Goal: Task Accomplishment & Management: Manage account settings

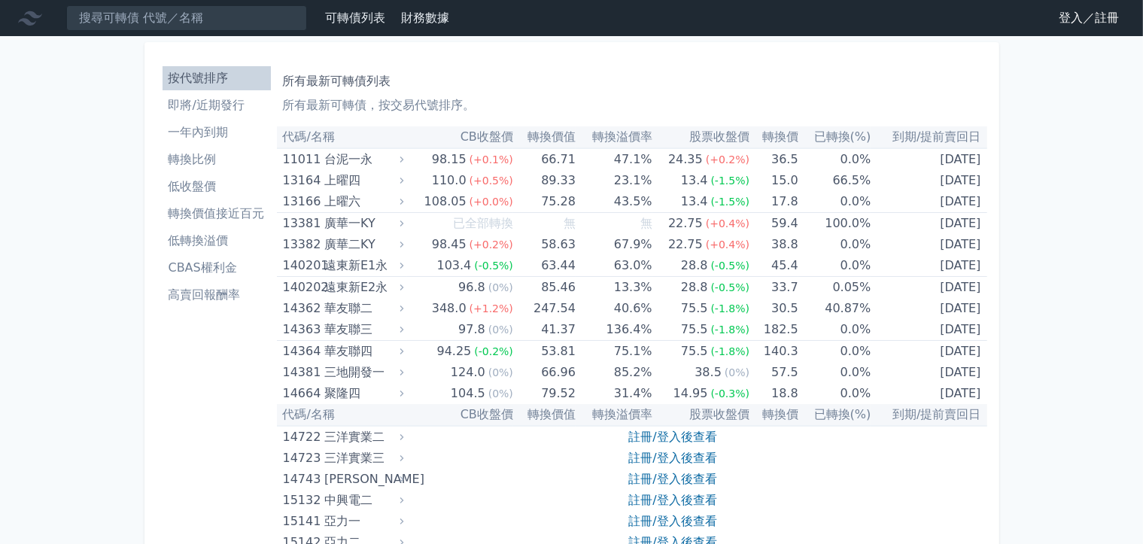
click at [1095, 17] on link "登入／註冊" at bounding box center [1088, 18] width 84 height 24
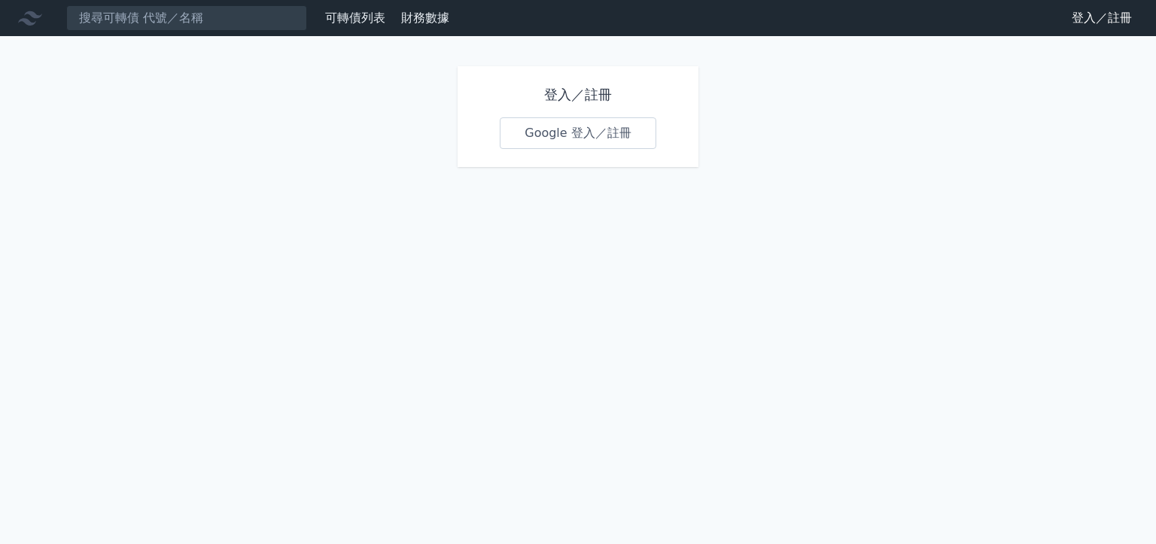
click at [581, 137] on link "Google 登入／註冊" at bounding box center [578, 133] width 156 height 32
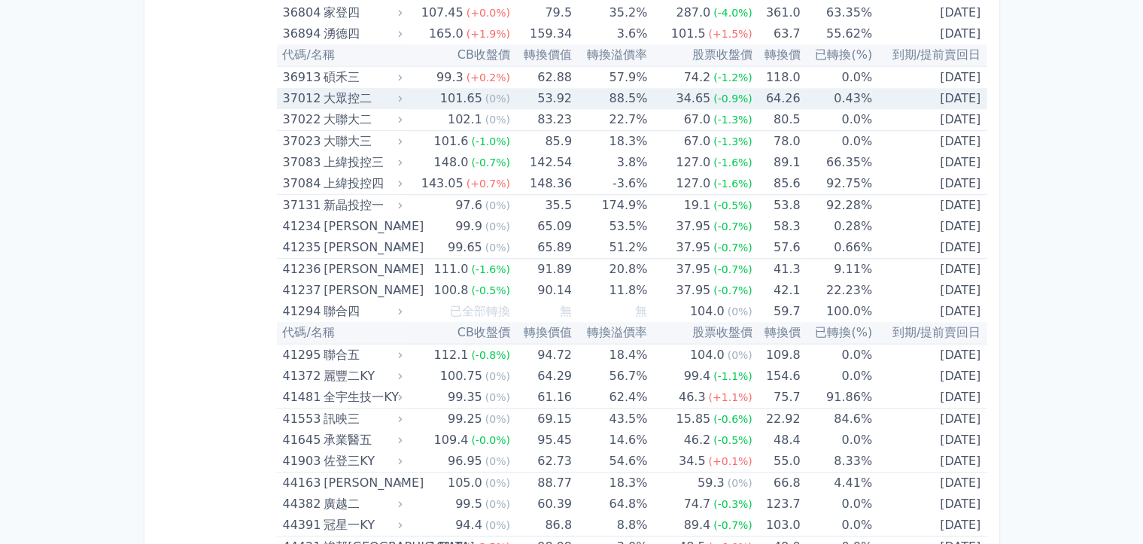
scroll to position [3987, 0]
